Goal: Task Accomplishment & Management: Use online tool/utility

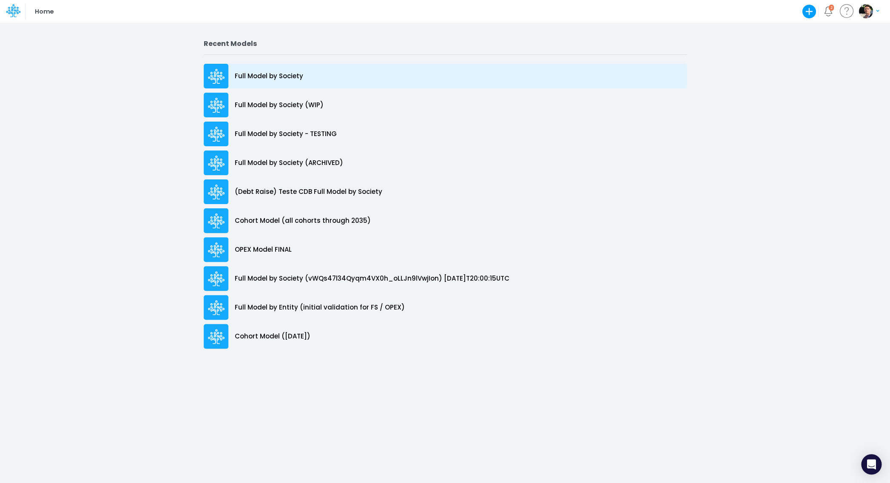
click at [263, 74] on p "Full Model by Society" at bounding box center [269, 76] width 68 height 10
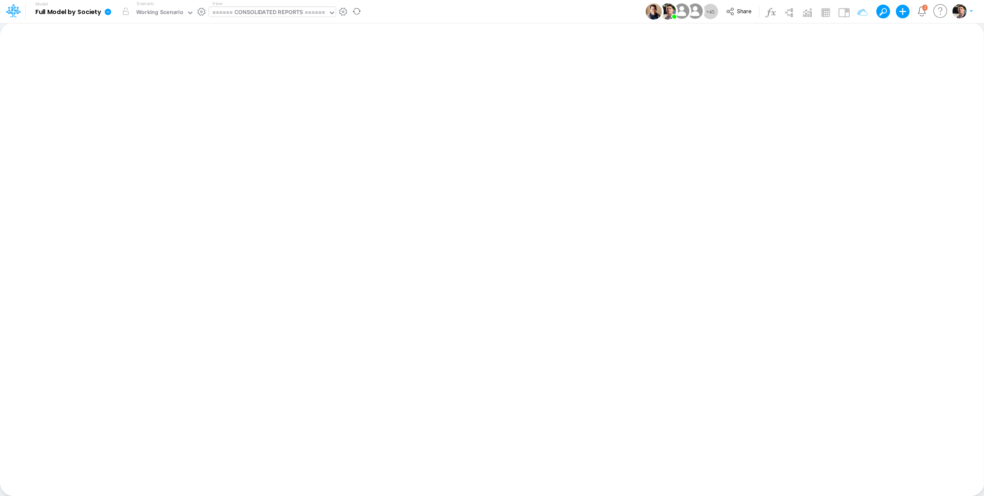
click at [273, 12] on div "====== CONSOLIDATED REPORTS ======" at bounding box center [268, 13] width 113 height 10
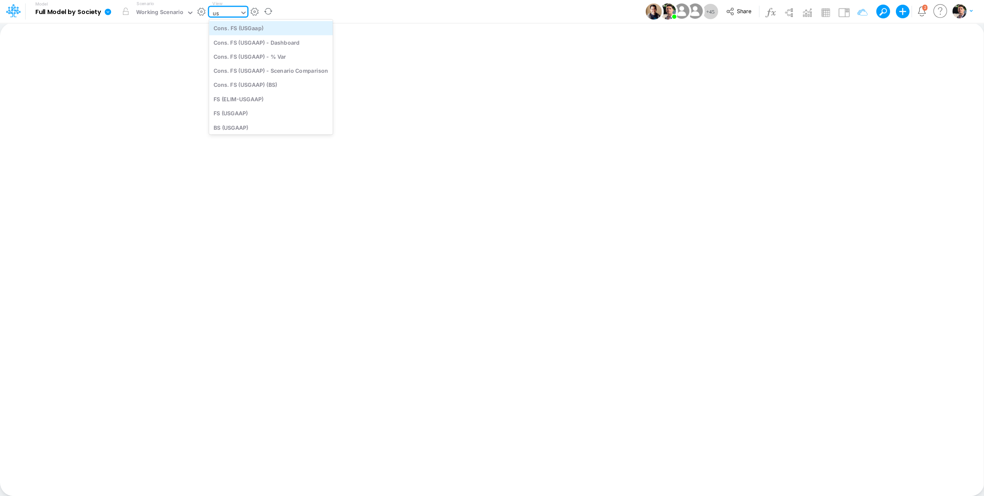
type input "u"
type input "0"
type input "usga"
click at [255, 26] on div "Cons. FS (USGaap)" at bounding box center [271, 28] width 124 height 14
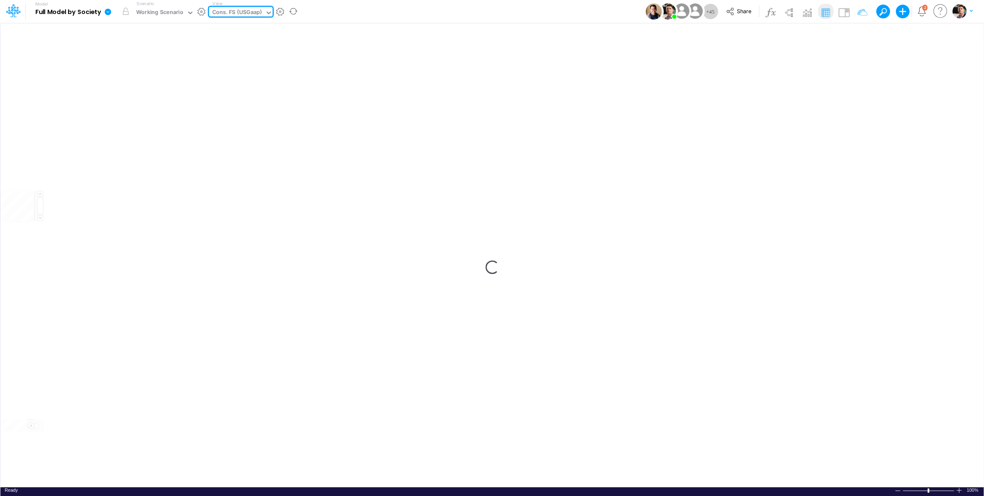
type input "Consolidated FS - USGAAP"
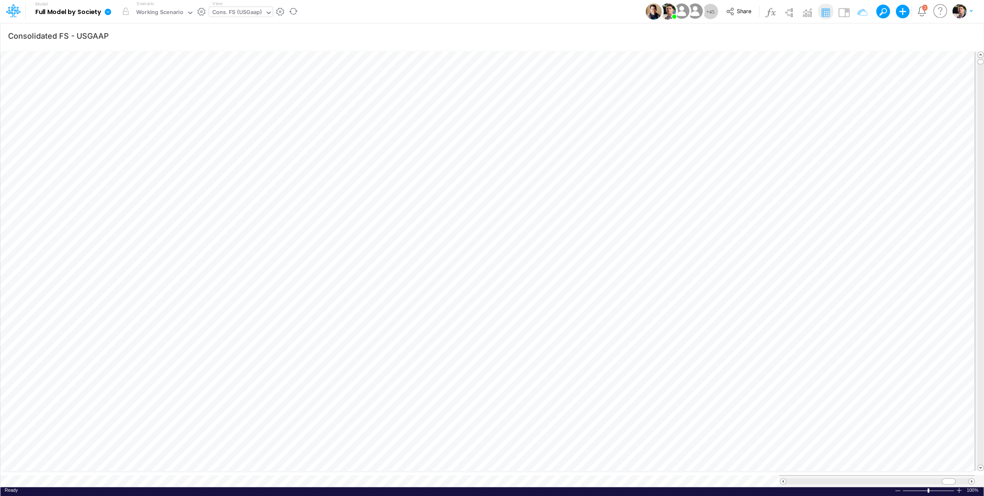
scroll to position [3, 10]
click at [854, 37] on icon "button" at bounding box center [857, 35] width 13 height 9
select select "notEqual"
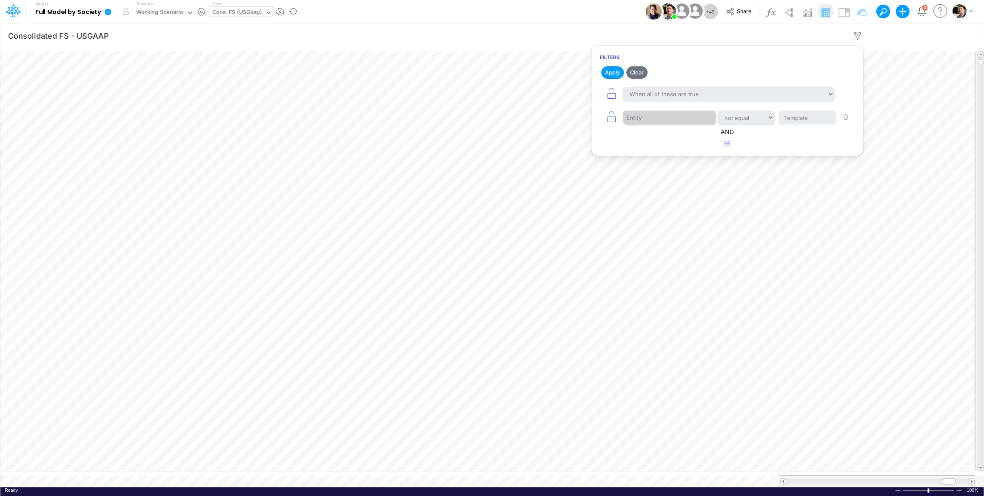
click at [614, 117] on icon "button" at bounding box center [611, 117] width 12 height 12
select select "notEqual"
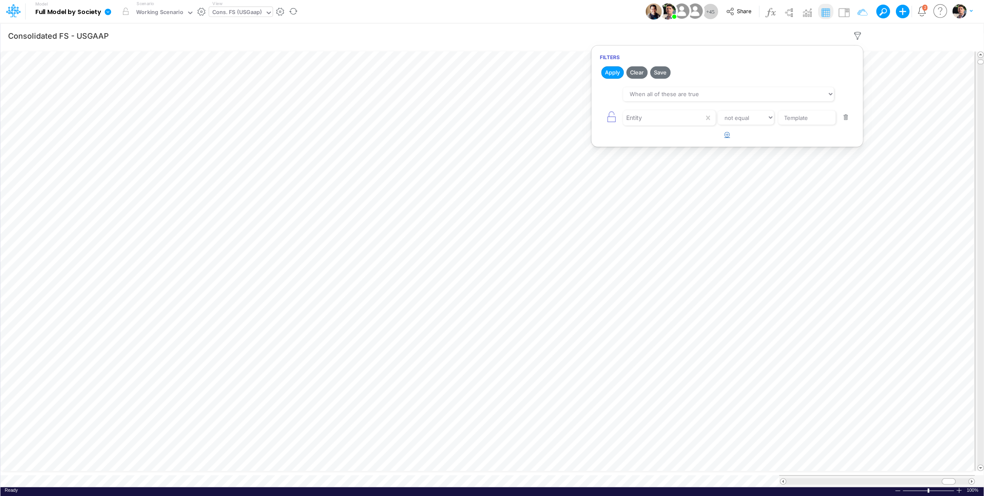
click at [726, 137] on icon "button" at bounding box center [727, 135] width 6 height 6
click at [666, 145] on div at bounding box center [663, 141] width 81 height 14
type input "enti"
type input "01BR"
click at [728, 161] on icon "button" at bounding box center [727, 158] width 6 height 6
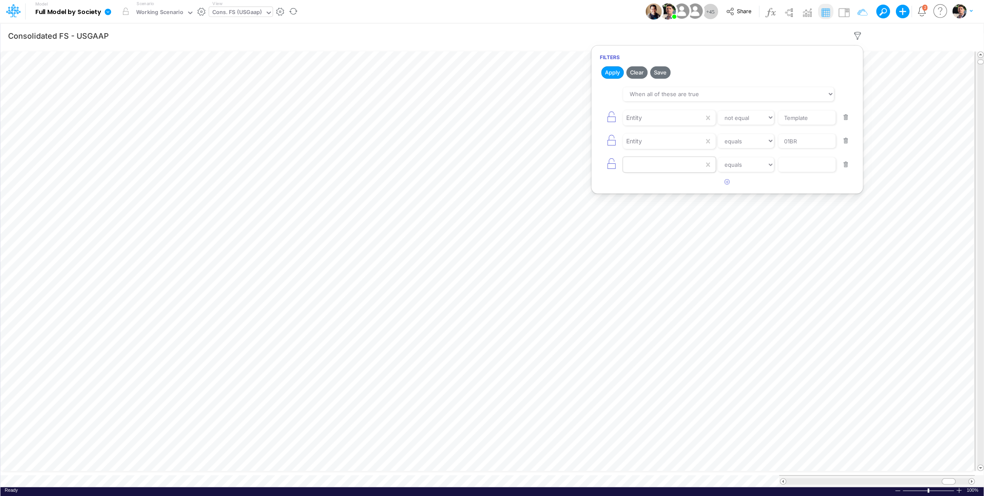
drag, startPoint x: 728, startPoint y: 161, endPoint x: 650, endPoint y: 161, distance: 78.7
click at [650, 161] on div at bounding box center [663, 164] width 81 height 14
type input "ENTI"
type input "01AR"
click at [728, 187] on button "button" at bounding box center [727, 182] width 17 height 14
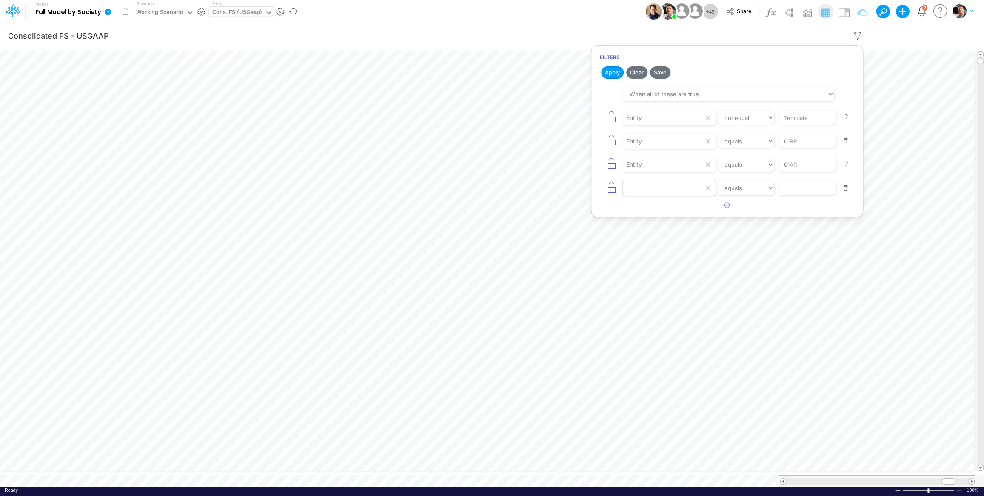
click at [650, 185] on div at bounding box center [663, 188] width 81 height 14
type input "ENTI"
type input "02US"
click at [725, 208] on icon "button" at bounding box center [727, 205] width 6 height 6
click at [640, 212] on div at bounding box center [663, 212] width 81 height 14
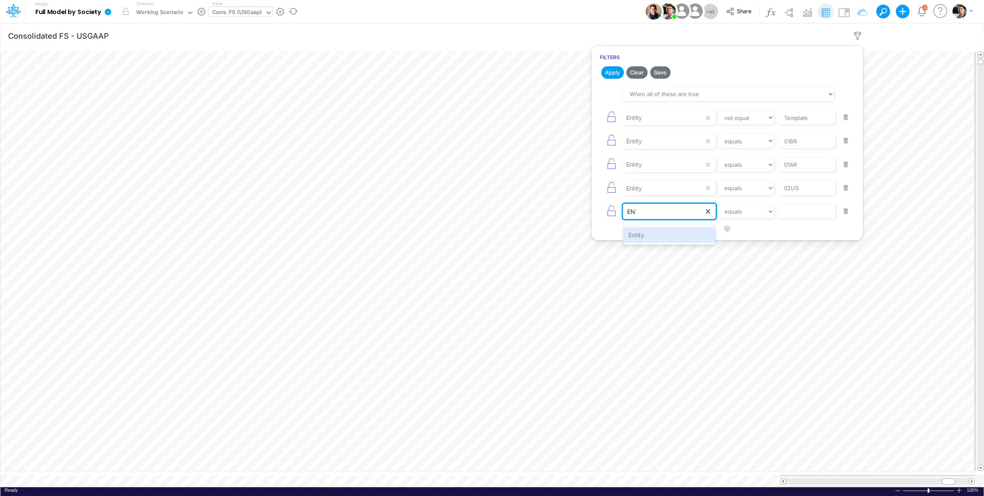
type input "ENTI"
type input "04US"
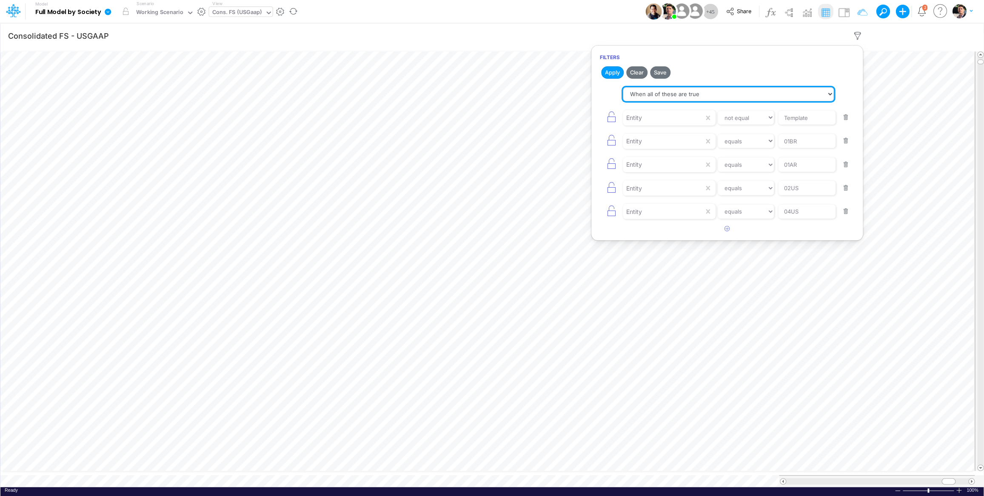
select select "tableSearchOR"
click option "When any of these are true" at bounding box center [0, 0] width 0 height 0
click at [845, 117] on button "button" at bounding box center [845, 117] width 17 height 11
select select "equals"
type input "01BR"
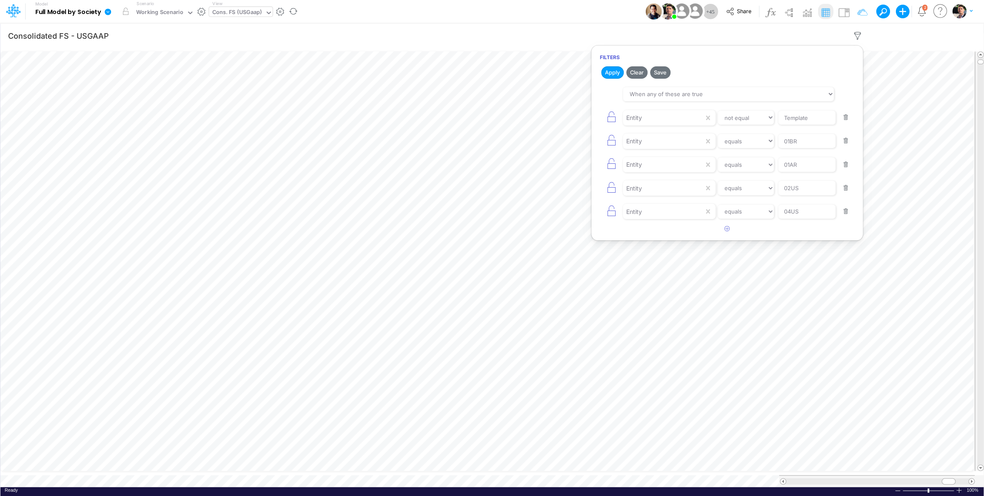
type input "01AR"
type input "02US"
type input "04US"
click at [616, 119] on icon "button" at bounding box center [611, 117] width 12 height 12
type input "01AR"
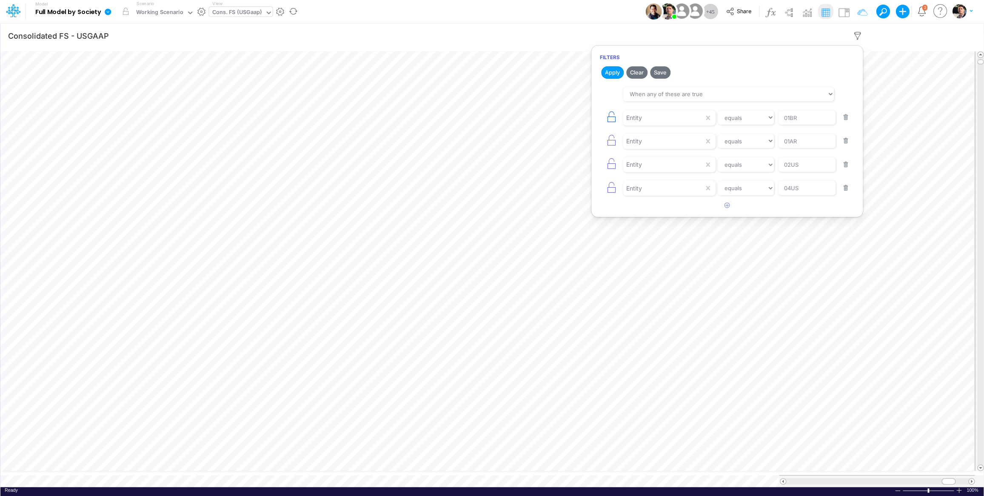
type input "02US"
type input "04US"
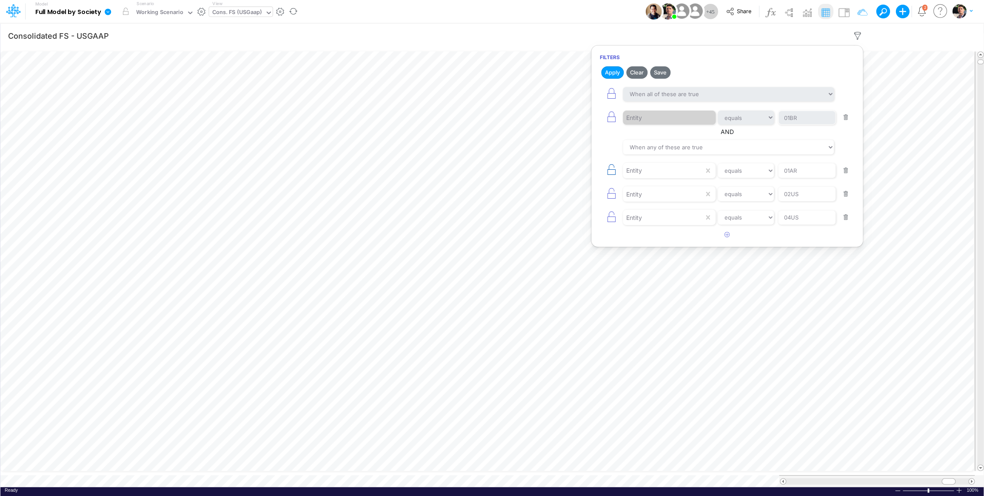
click at [612, 171] on icon "button" at bounding box center [611, 170] width 12 height 12
type input "02US"
type input "04US"
click at [611, 196] on icon "button" at bounding box center [611, 194] width 12 height 12
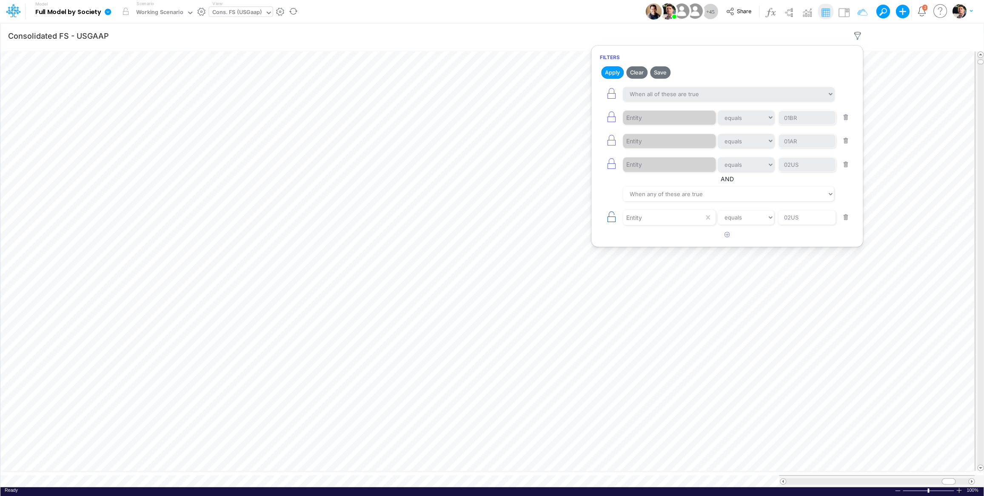
type input "04US"
click at [609, 221] on icon "button" at bounding box center [611, 217] width 12 height 12
click at [613, 94] on icon "button" at bounding box center [611, 94] width 12 height 12
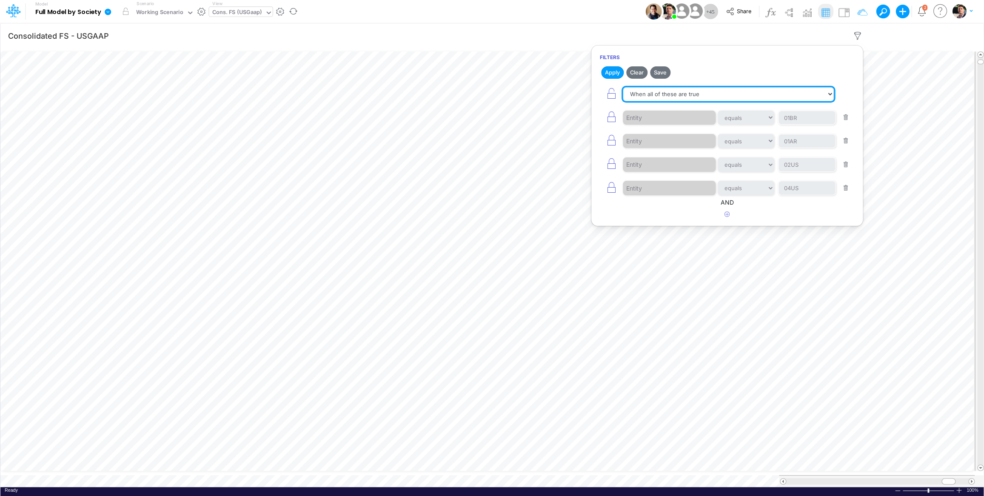
select select "tableSearchOR"
click option "When any of these are true" at bounding box center [0, 0] width 0 height 0
click at [729, 217] on icon "button" at bounding box center [727, 214] width 6 height 6
select select "tableSearchOR"
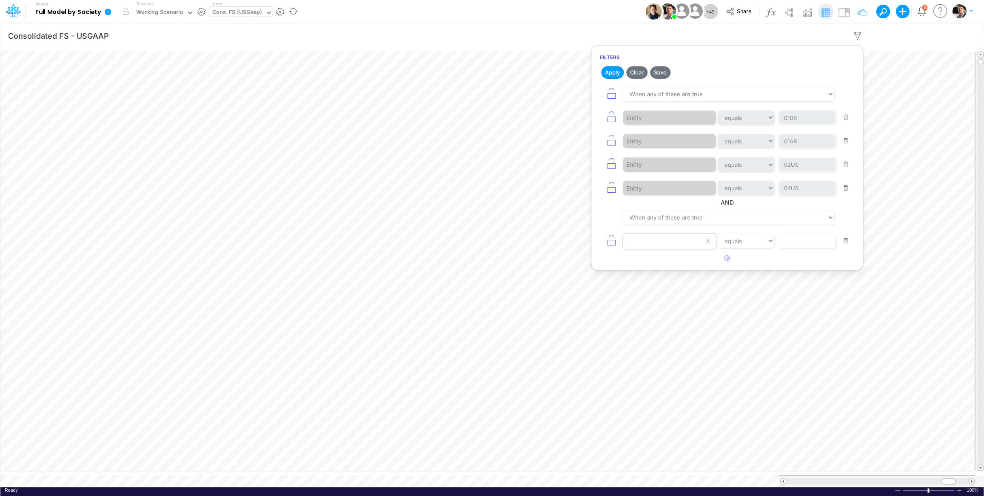
click at [654, 240] on div at bounding box center [663, 241] width 81 height 14
type input "NA"
type input "Salaries"
select select "contains"
click option "contains" at bounding box center [0, 0] width 0 height 0
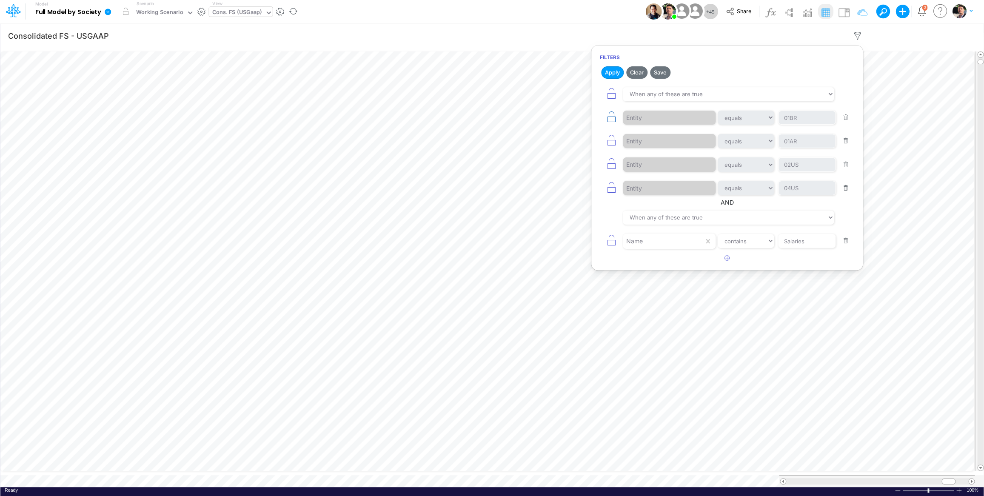
click at [609, 75] on button "Apply" at bounding box center [612, 72] width 23 height 12
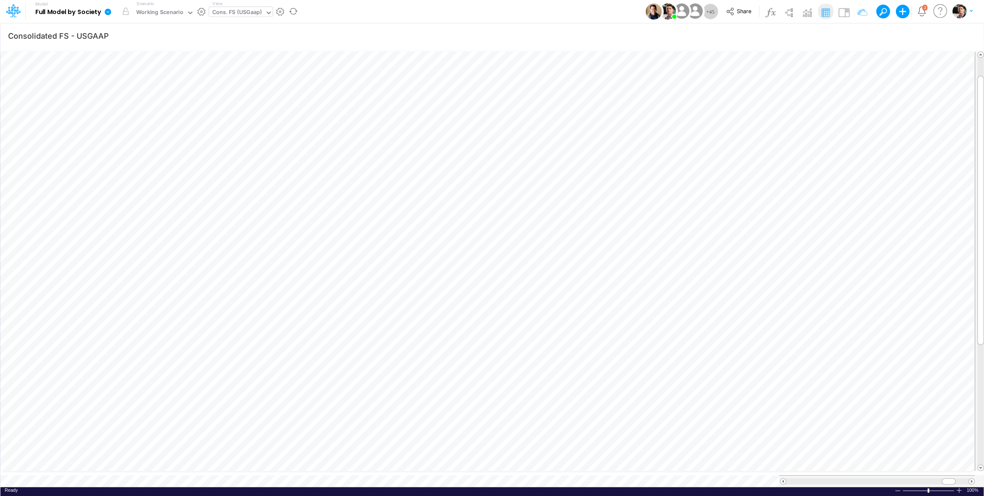
scroll to position [3, 11]
click at [852, 37] on icon "button" at bounding box center [857, 35] width 13 height 9
select select "tableSearchOR"
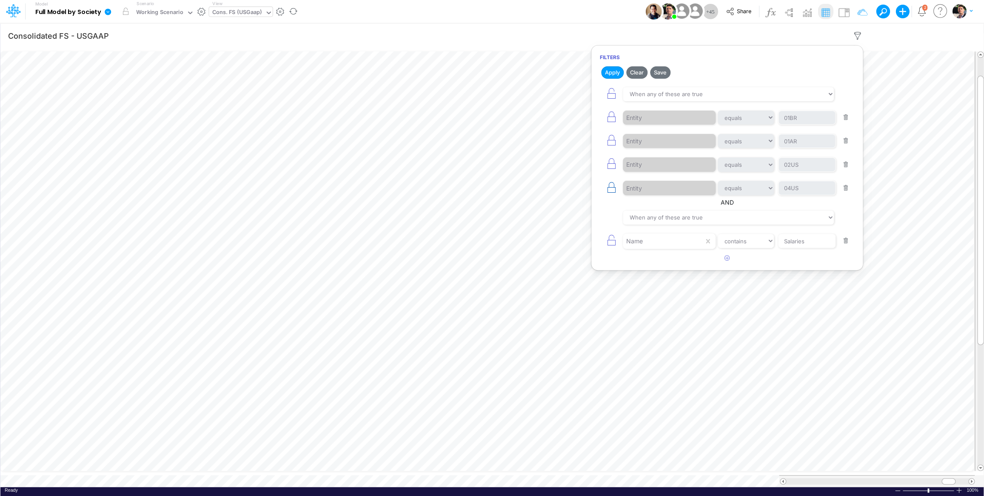
click at [609, 191] on icon "button" at bounding box center [611, 188] width 12 height 12
select select "equals"
type input "04US"
select select "contains"
click at [803, 221] on input "04US" at bounding box center [806, 218] width 57 height 14
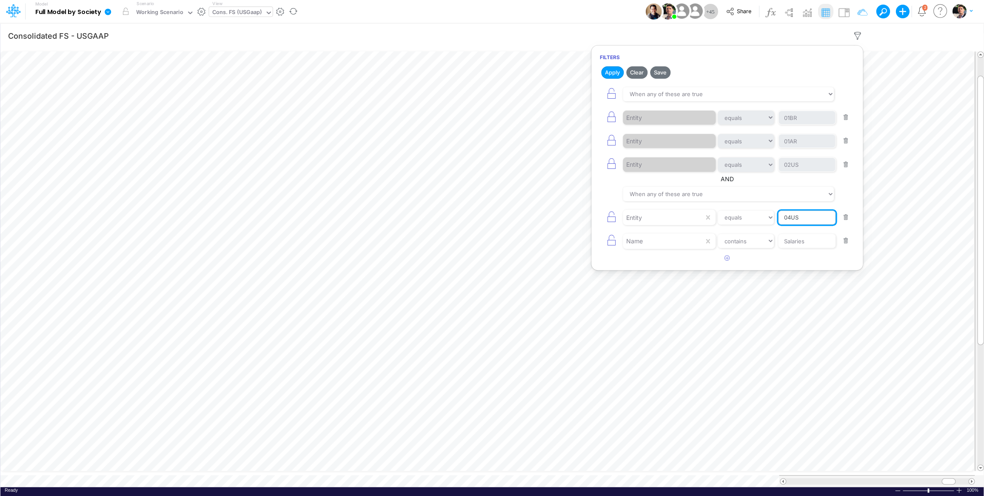
drag, startPoint x: 791, startPoint y: 221, endPoint x: 833, endPoint y: 221, distance: 42.1
click at [833, 222] on input "04US" at bounding box center [806, 218] width 57 height 14
type input "04BR"
drag, startPoint x: 601, startPoint y: 221, endPoint x: 616, endPoint y: 221, distance: 14.9
click at [602, 221] on button "button" at bounding box center [611, 217] width 23 height 19
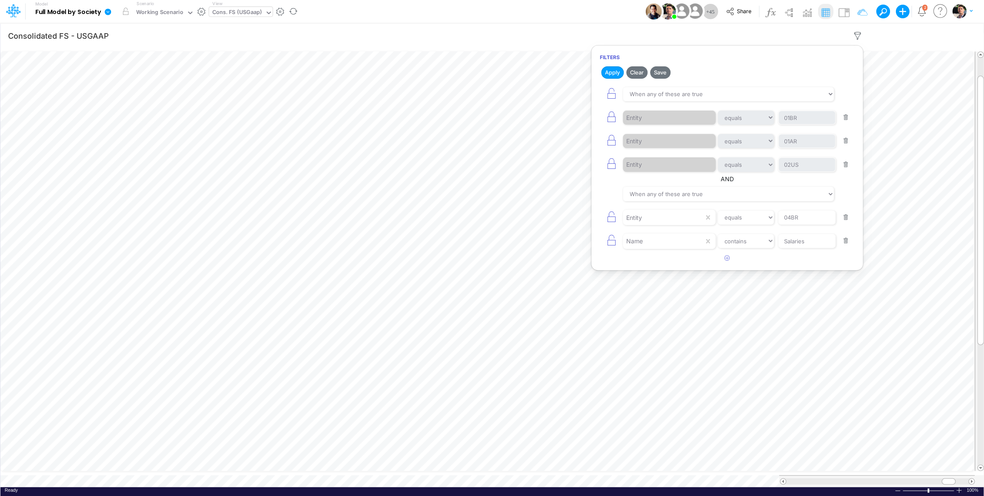
select select "contains"
type input "Salaries"
click at [614, 74] on button "Apply" at bounding box center [612, 72] width 23 height 12
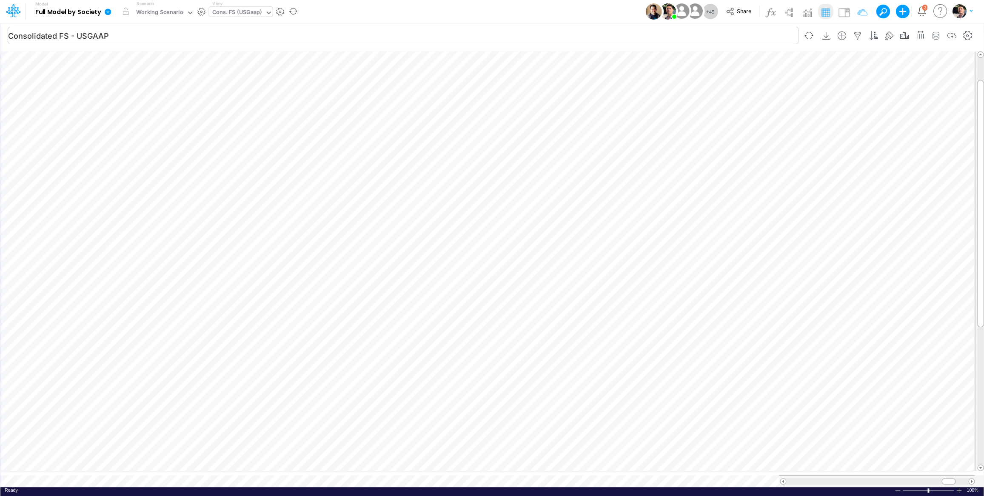
scroll to position [3, 28]
click at [856, 36] on icon "button" at bounding box center [857, 35] width 13 height 9
select select "tableSearchOR"
select select "contains"
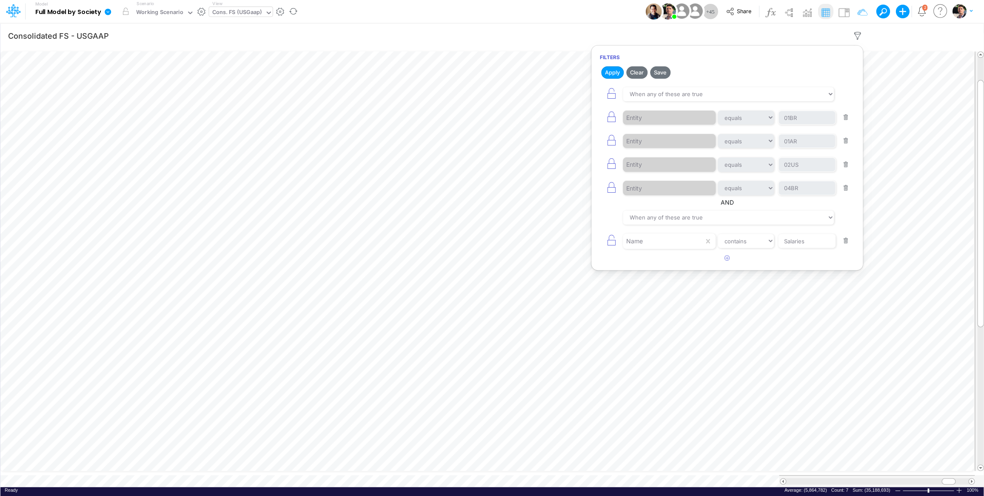
click at [848, 120] on button "button" at bounding box center [845, 117] width 17 height 11
type input "01AR"
type input "02US"
type input "04BR"
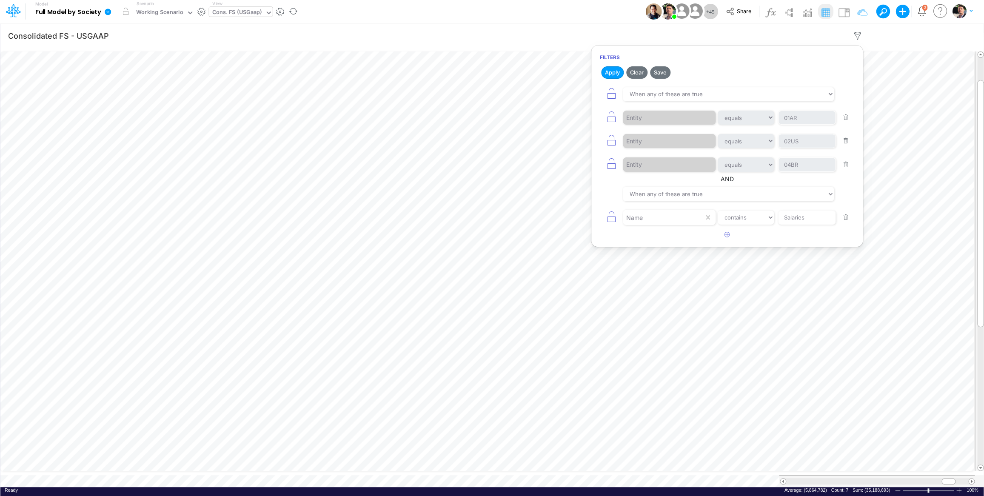
click at [848, 140] on button "button" at bounding box center [845, 140] width 17 height 11
type input "04BR"
click at [848, 147] on button "button" at bounding box center [845, 140] width 17 height 11
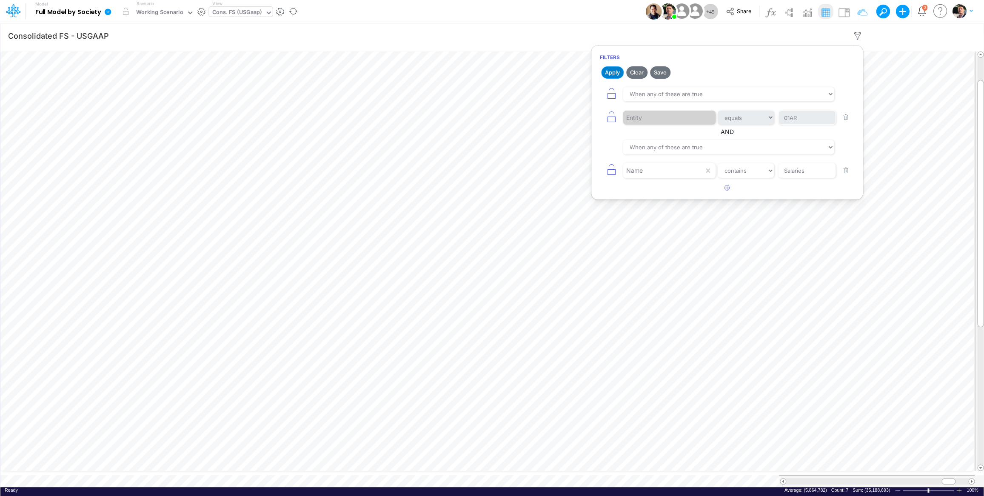
click at [610, 73] on button "Apply" at bounding box center [612, 72] width 23 height 12
